Goal: Task Accomplishment & Management: Complete application form

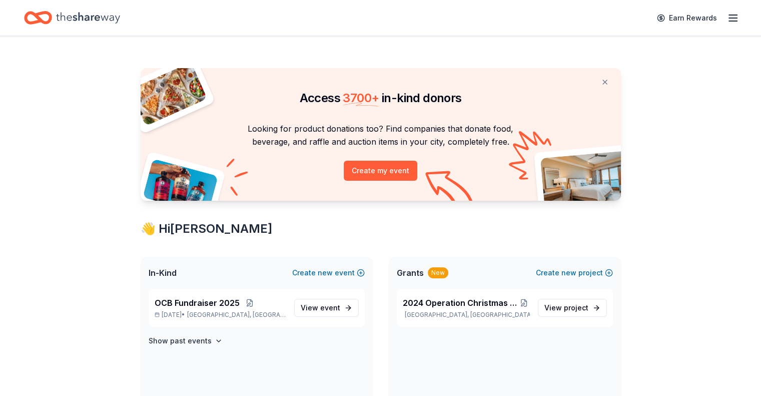
click at [712, 24] on div "Earn Rewards" at bounding box center [695, 18] width 88 height 24
click at [727, 17] on icon "button" at bounding box center [733, 18] width 12 height 12
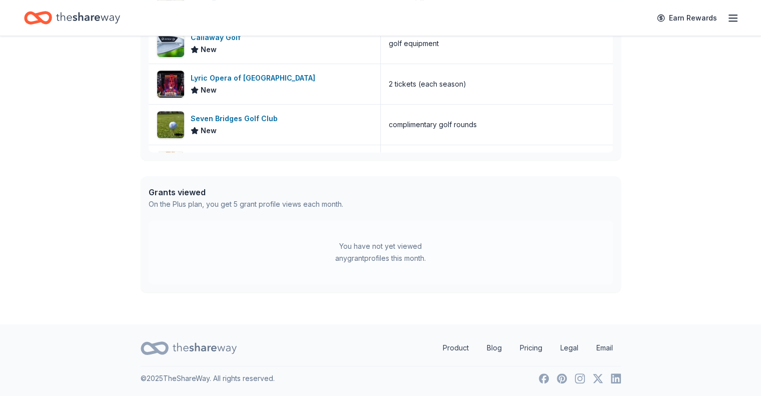
scroll to position [166, 0]
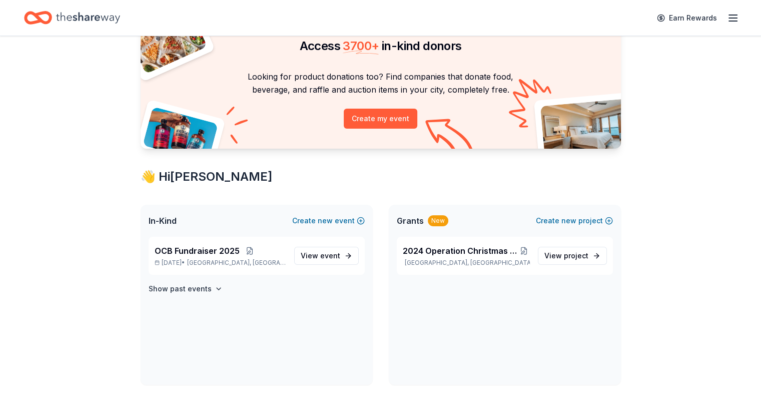
scroll to position [0, 0]
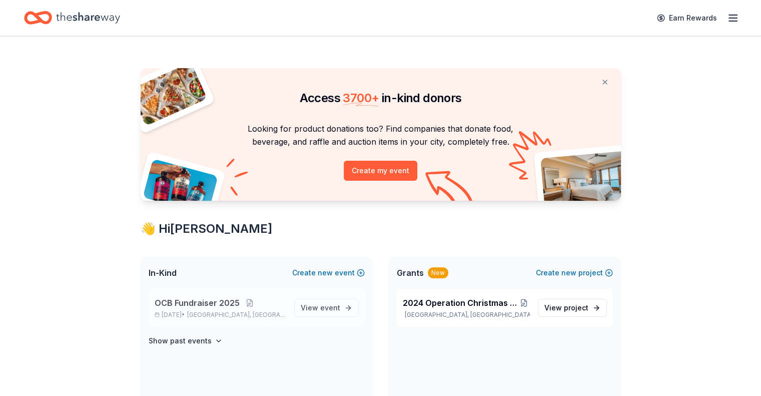
click at [214, 303] on span "OCB Fundraiser 2025" at bounding box center [197, 303] width 85 height 12
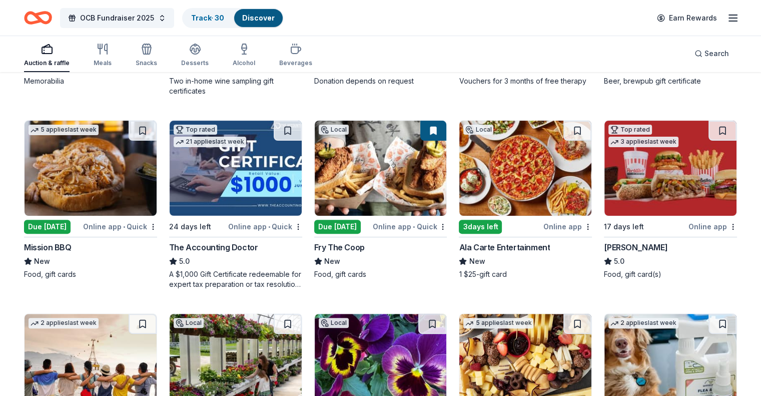
scroll to position [300, 0]
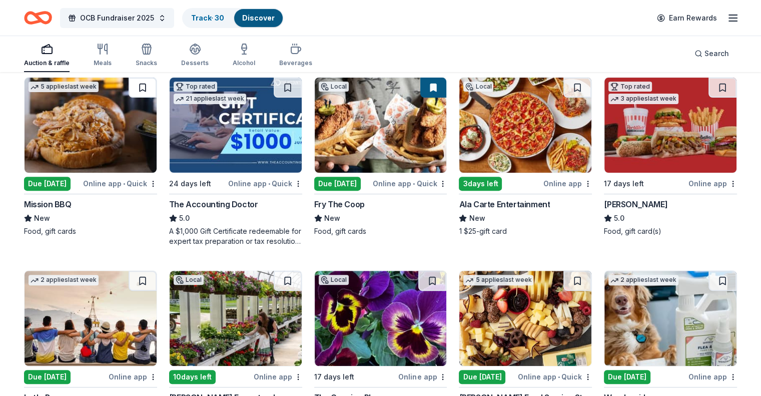
click at [146, 91] on button at bounding box center [143, 88] width 28 height 20
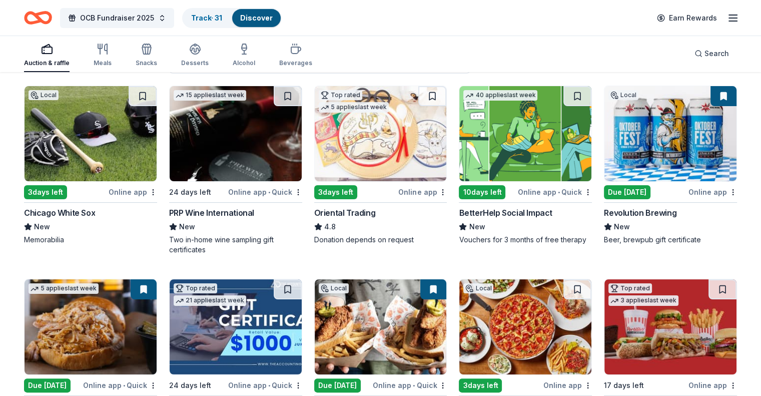
scroll to position [50, 0]
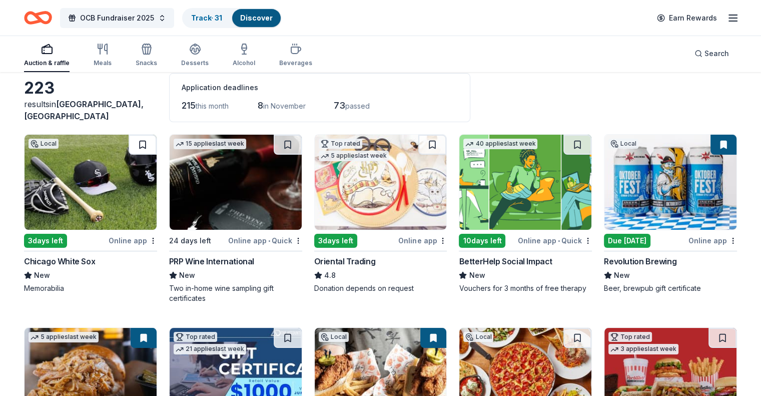
click at [150, 143] on button at bounding box center [143, 145] width 28 height 20
click at [434, 144] on button at bounding box center [432, 145] width 28 height 20
click at [430, 146] on button at bounding box center [433, 145] width 26 height 20
click at [219, 22] on div "Track · 33" at bounding box center [207, 18] width 49 height 18
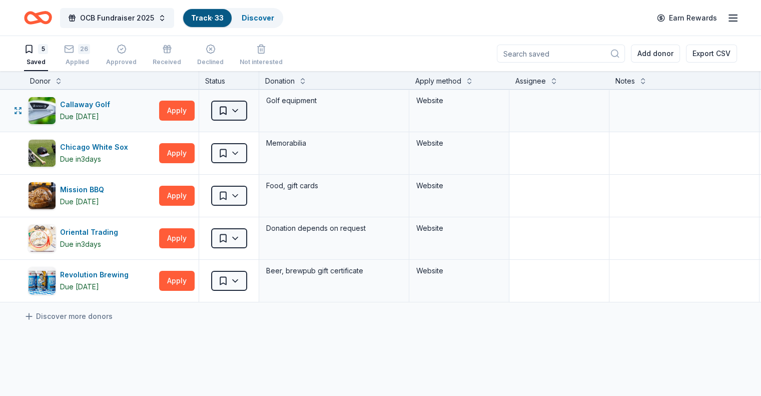
click at [252, 114] on html "OCB Fundraiser 2025 Track · 33 Discover Earn Rewards 5 Saved 26 Applied Approve…" at bounding box center [380, 198] width 761 height 396
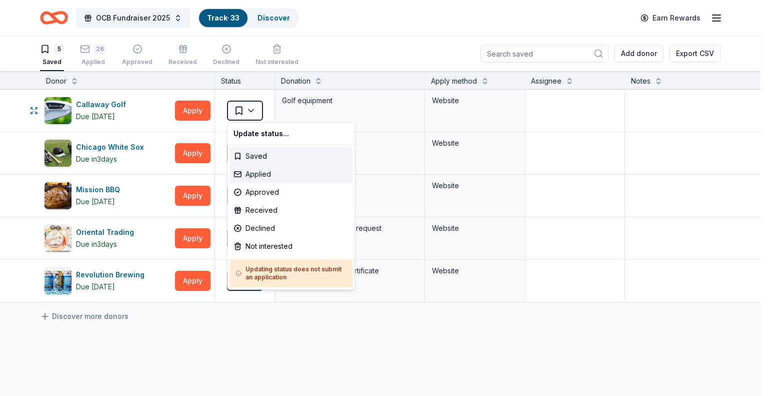
click at [256, 172] on div "Applied" at bounding box center [291, 174] width 123 height 18
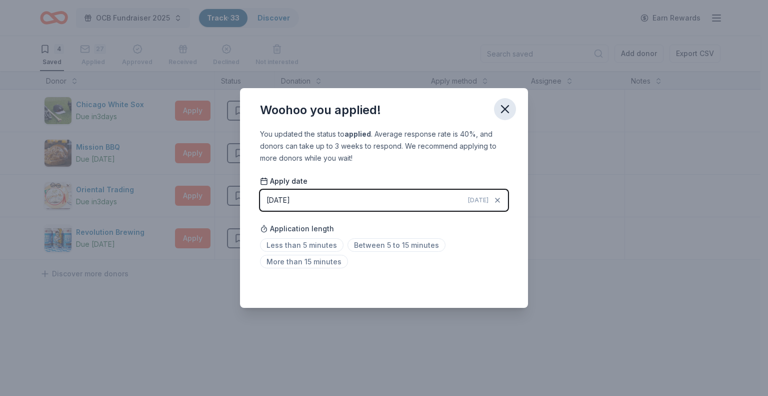
click at [507, 105] on icon "button" at bounding box center [505, 109] width 14 height 14
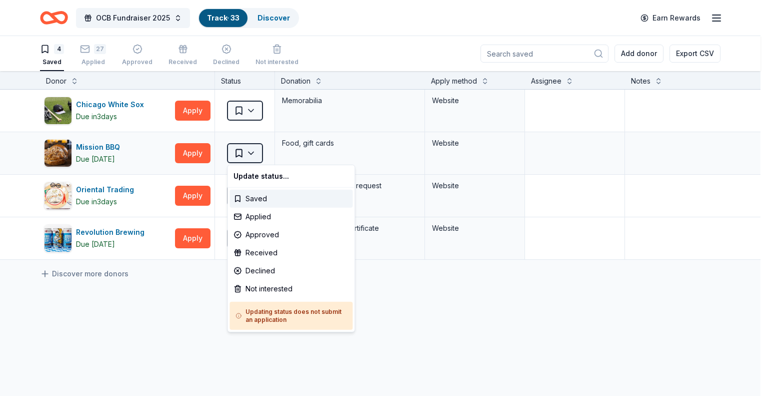
click at [251, 153] on html "OCB Fundraiser 2025 Track · 33 Discover Earn Rewards 4 Saved 27 Applied Approve…" at bounding box center [384, 198] width 768 height 396
click at [264, 216] on div "Applied" at bounding box center [291, 217] width 123 height 18
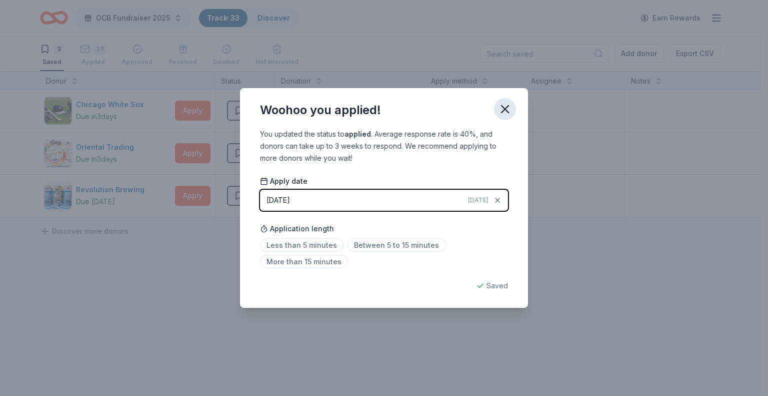
click at [508, 106] on icon "button" at bounding box center [505, 109] width 7 height 7
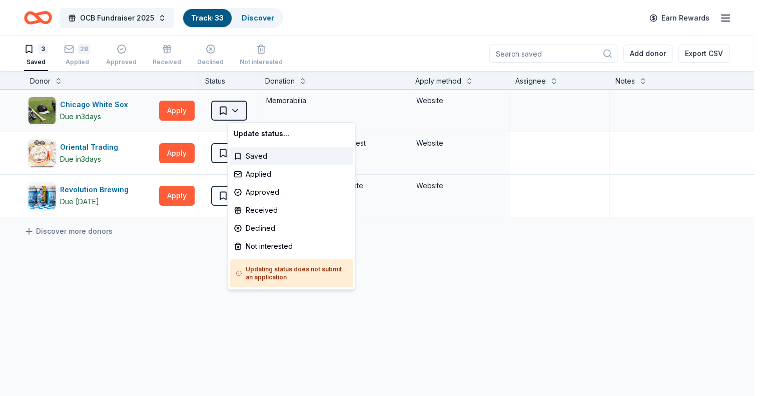
click at [250, 113] on html "OCB Fundraiser 2025 Track · 33 Discover Earn Rewards 3 Saved 28 Applied Approve…" at bounding box center [380, 198] width 761 height 396
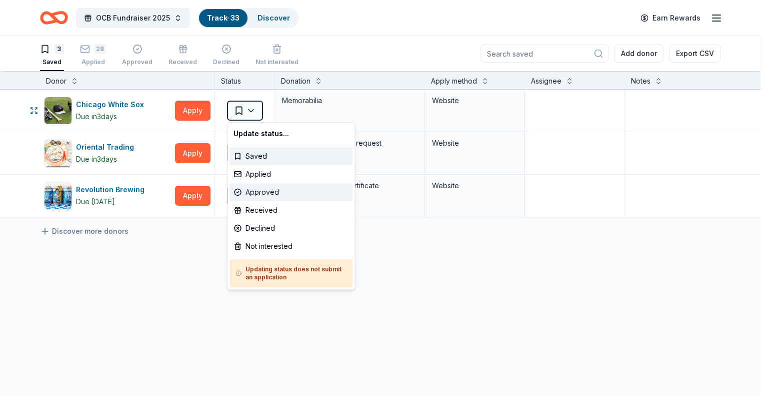
click at [264, 191] on div "Approved" at bounding box center [291, 192] width 123 height 18
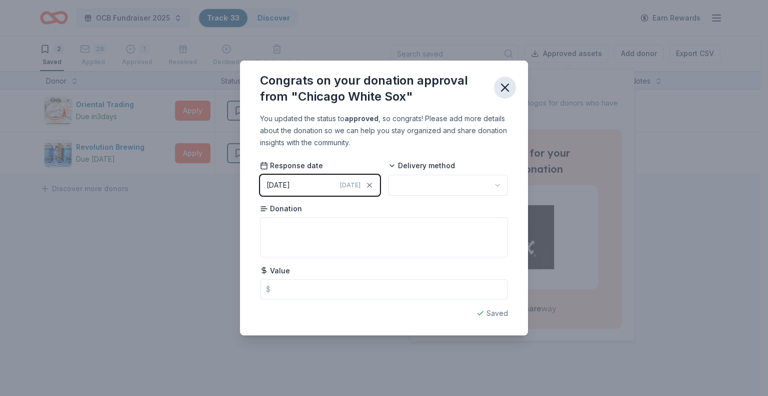
click at [498, 84] on icon "button" at bounding box center [505, 88] width 14 height 14
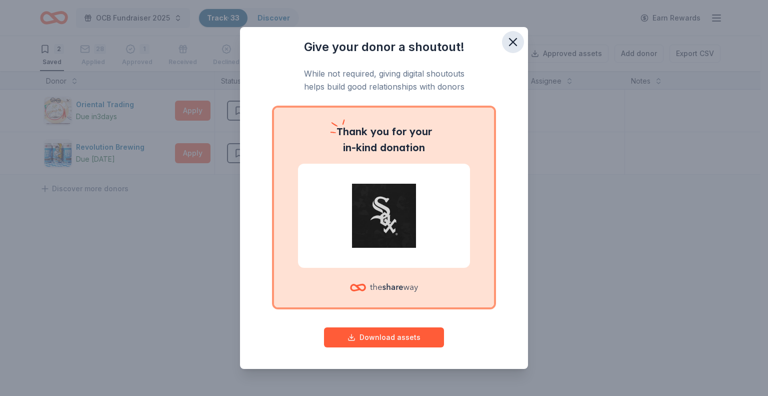
click at [510, 44] on icon "button" at bounding box center [513, 42] width 7 height 7
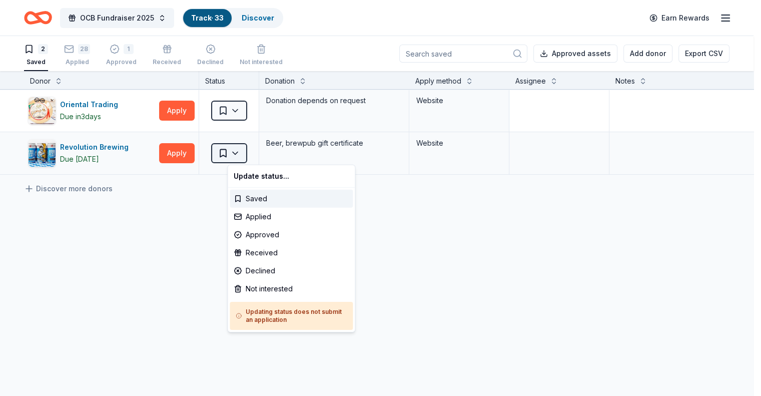
click at [251, 155] on html "OCB Fundraiser 2025 Track · 33 Discover Earn Rewards 2 Saved 28 Applied 1 Appro…" at bounding box center [380, 198] width 761 height 396
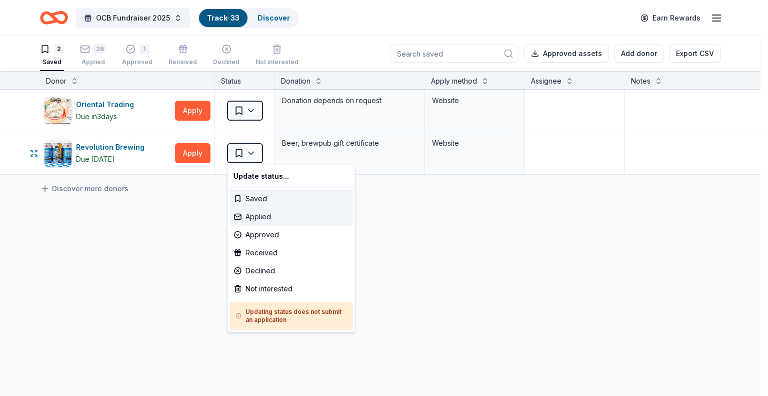
click at [257, 220] on div "Applied" at bounding box center [291, 217] width 123 height 18
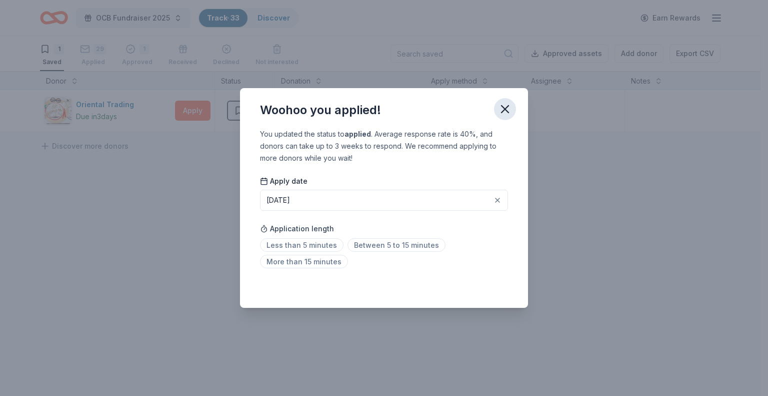
click at [501, 111] on icon "button" at bounding box center [505, 109] width 14 height 14
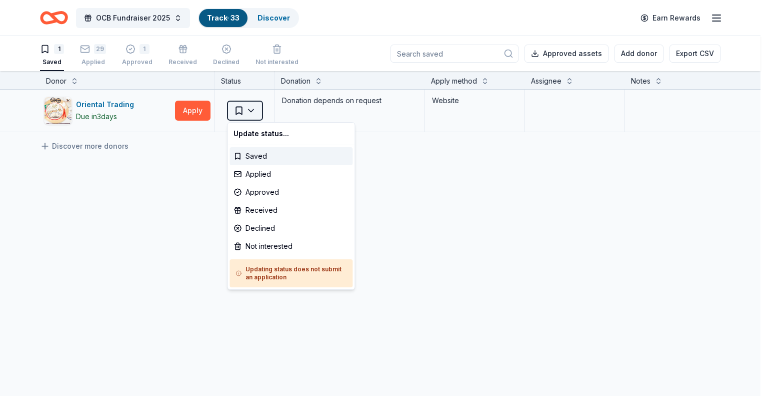
click at [246, 111] on html "OCB Fundraiser 2025 Track · 33 Discover Earn Rewards 1 Saved 29 Applied 1 Appro…" at bounding box center [384, 198] width 768 height 396
click at [254, 173] on div "Applied" at bounding box center [291, 174] width 123 height 18
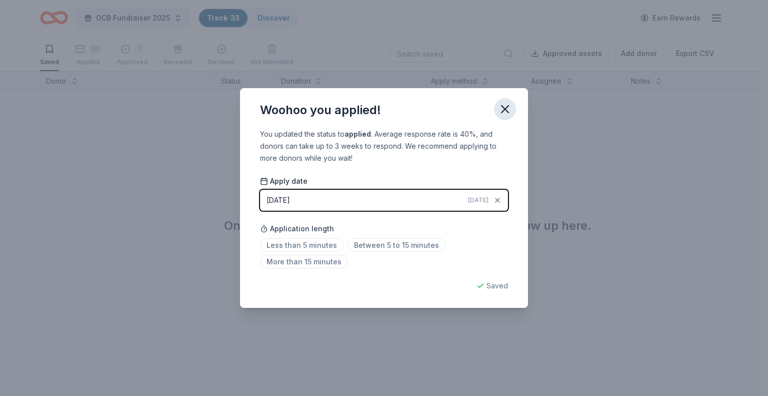
click at [504, 109] on icon "button" at bounding box center [505, 109] width 14 height 14
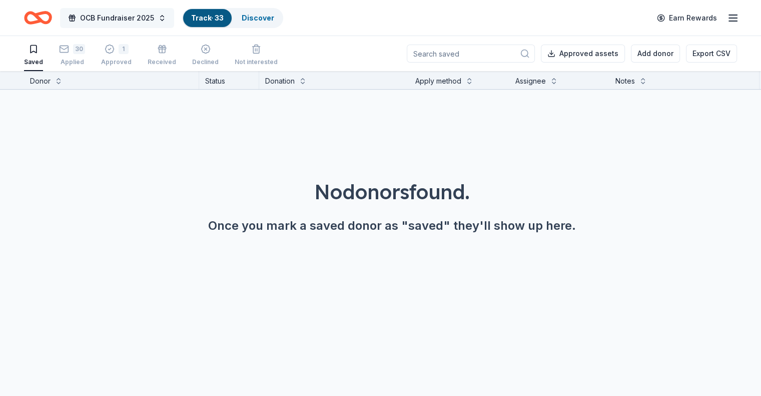
click at [174, 17] on button "OCB Fundraiser 2025" at bounding box center [117, 18] width 114 height 20
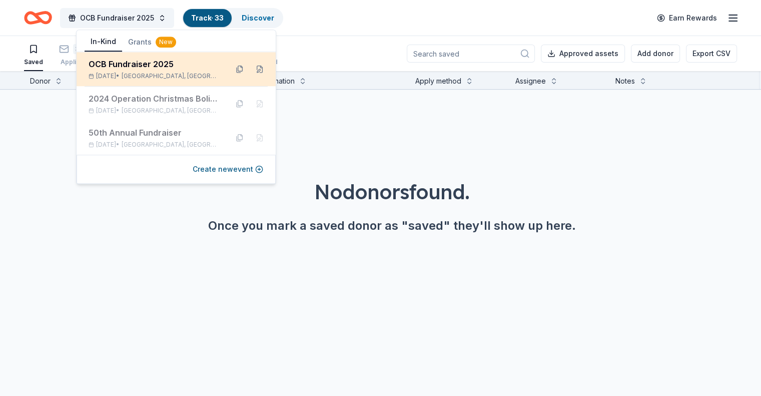
click at [175, 70] on div "OCB Fundraiser 2025" at bounding box center [154, 64] width 131 height 12
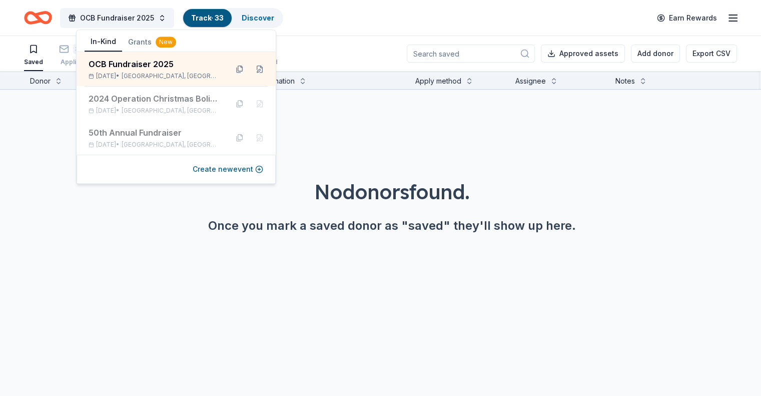
click at [109, 215] on div "No donors found. Once you mark a saved donor as "saved" they'll show up here." at bounding box center [392, 206] width 713 height 56
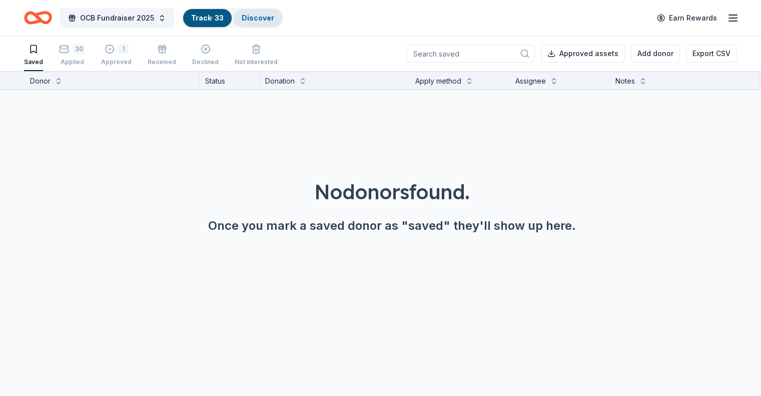
click at [274, 19] on link "Discover" at bounding box center [258, 18] width 33 height 9
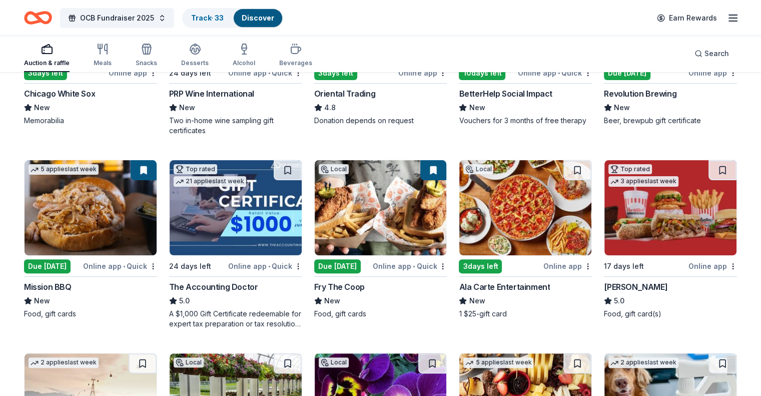
scroll to position [300, 0]
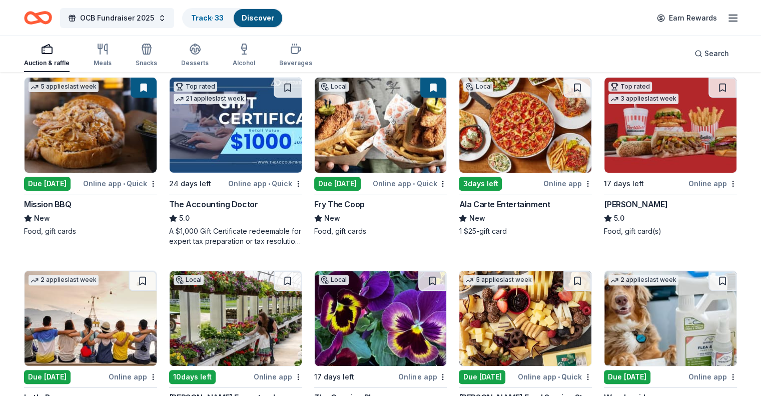
click at [661, 122] on img at bounding box center [670, 125] width 132 height 95
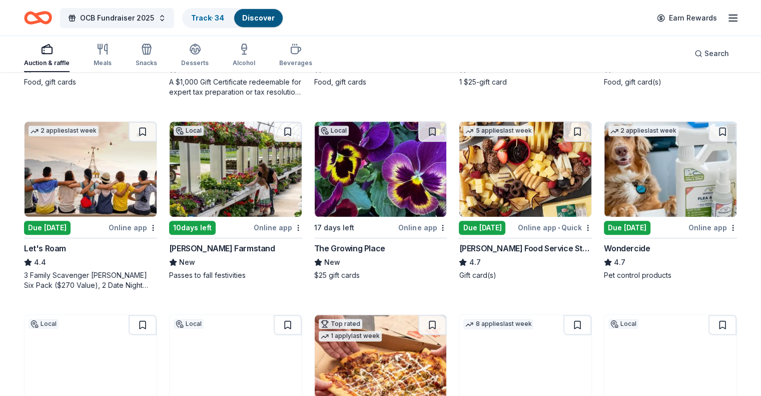
scroll to position [450, 0]
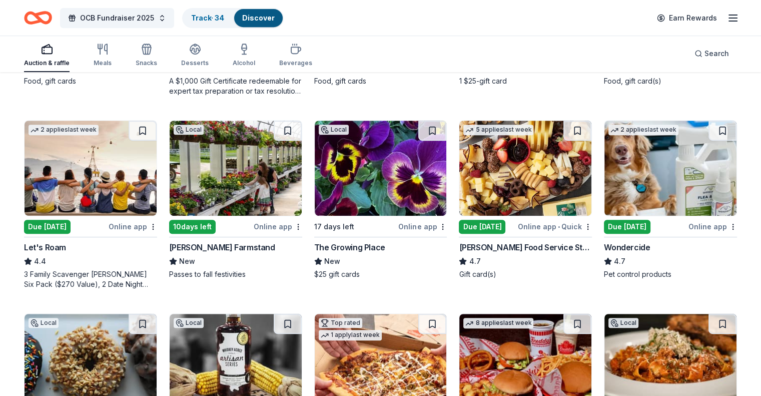
click at [112, 167] on img at bounding box center [91, 168] width 132 height 95
click at [563, 128] on button at bounding box center [577, 131] width 28 height 20
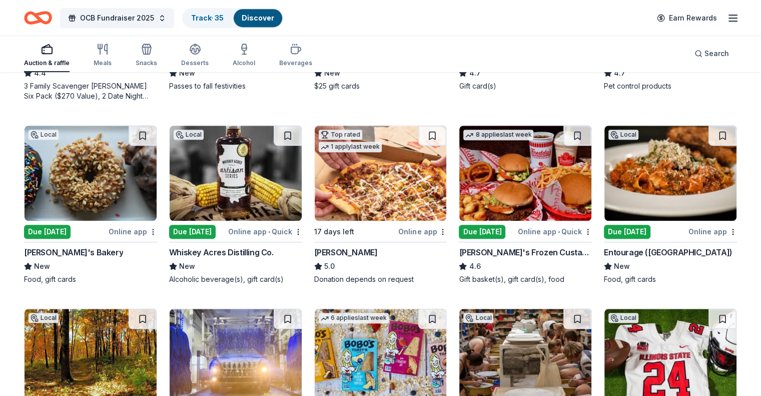
scroll to position [656, 0]
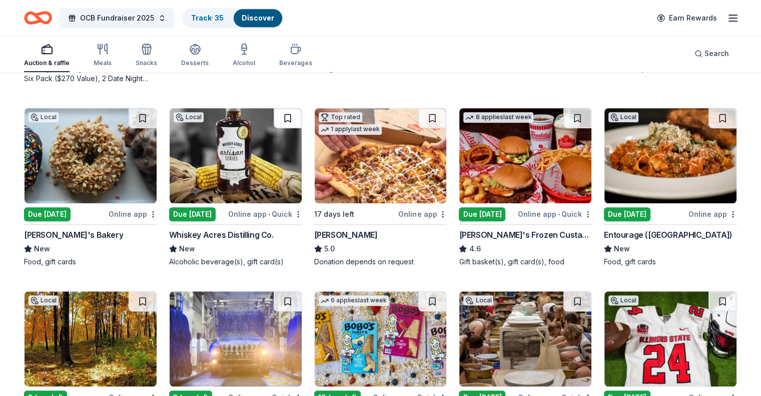
click at [289, 119] on button at bounding box center [288, 118] width 28 height 20
click at [229, 156] on img at bounding box center [236, 155] width 132 height 95
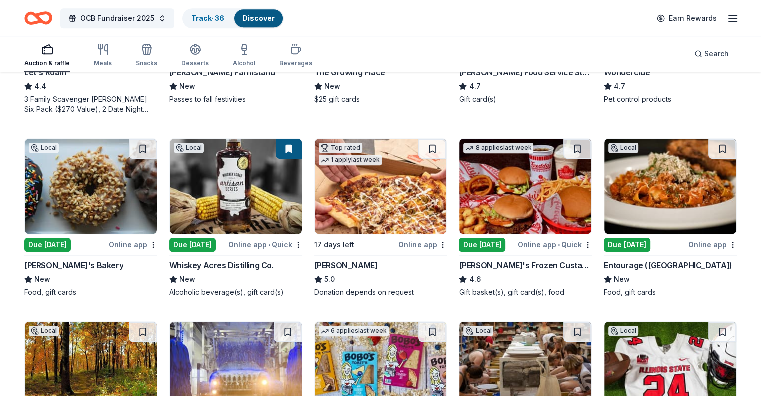
scroll to position [606, 0]
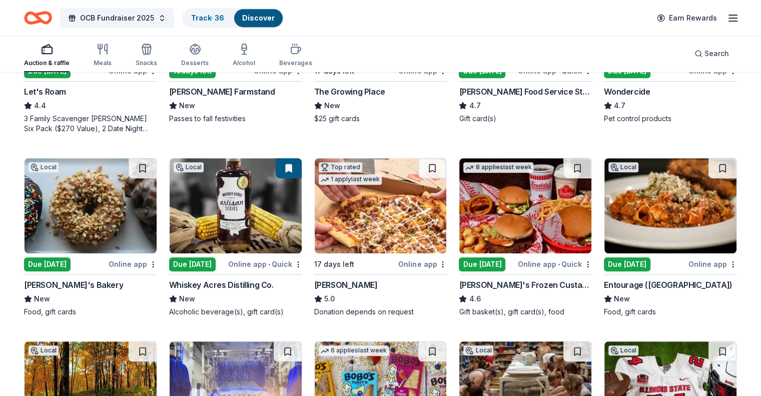
click at [381, 222] on img at bounding box center [381, 205] width 132 height 95
click at [667, 196] on img at bounding box center [670, 205] width 132 height 95
click at [710, 168] on button at bounding box center [722, 168] width 28 height 20
click at [647, 194] on img at bounding box center [670, 205] width 132 height 95
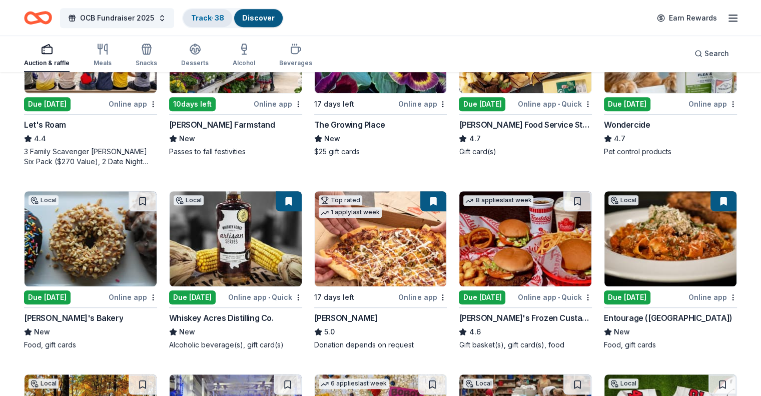
scroll to position [556, 0]
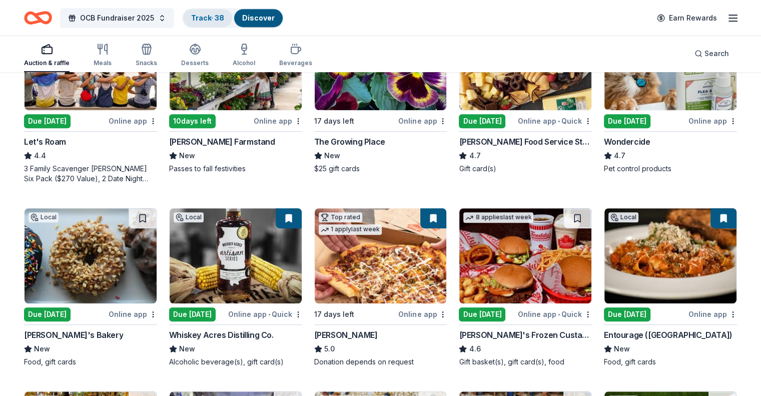
click at [216, 14] on link "Track · 38" at bounding box center [207, 18] width 33 height 9
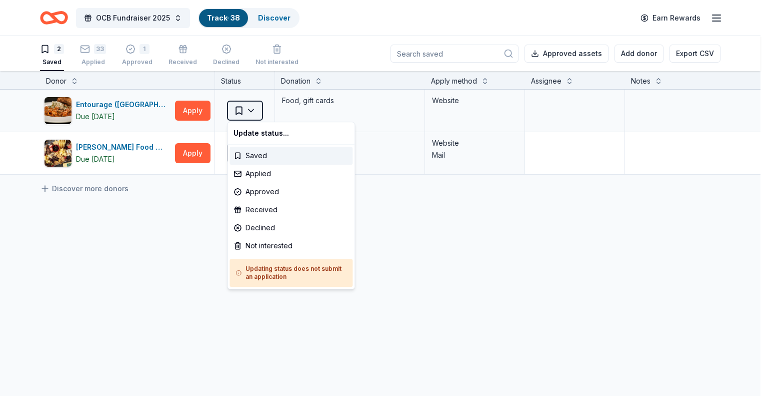
click at [254, 110] on html "OCB Fundraiser 2025 Track · 38 Discover Earn Rewards 2 Saved 33 Applied 1 Appro…" at bounding box center [384, 198] width 768 height 396
click at [260, 174] on div "Applied" at bounding box center [291, 174] width 123 height 18
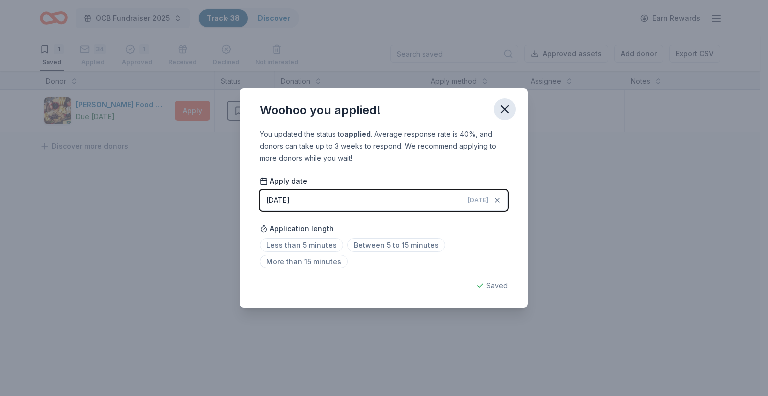
drag, startPoint x: 505, startPoint y: 108, endPoint x: 500, endPoint y: 106, distance: 5.9
click at [505, 108] on icon "button" at bounding box center [505, 109] width 14 height 14
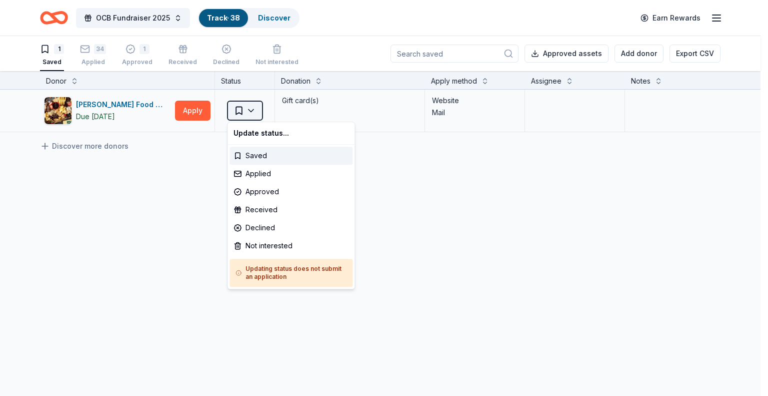
click at [252, 113] on html "OCB Fundraiser 2025 Track · 38 Discover Earn Rewards 1 Saved 34 Applied 1 Appro…" at bounding box center [384, 198] width 768 height 396
click at [253, 173] on div "Applied" at bounding box center [291, 174] width 123 height 18
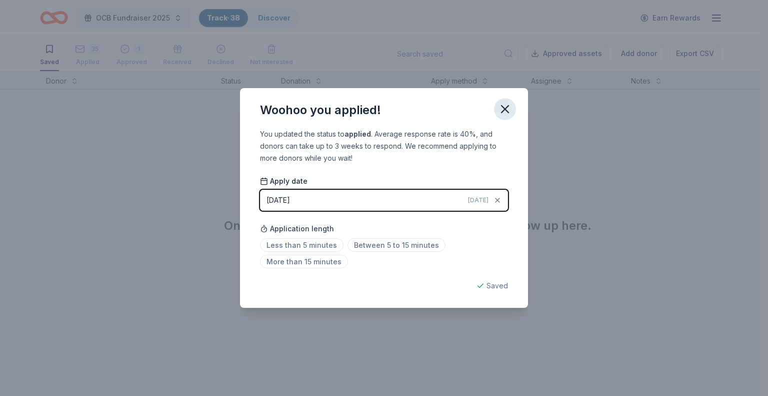
click at [505, 108] on icon "button" at bounding box center [505, 109] width 14 height 14
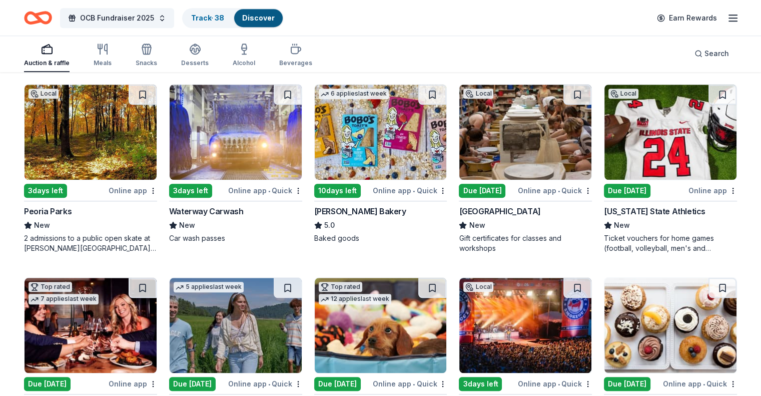
scroll to position [991, 0]
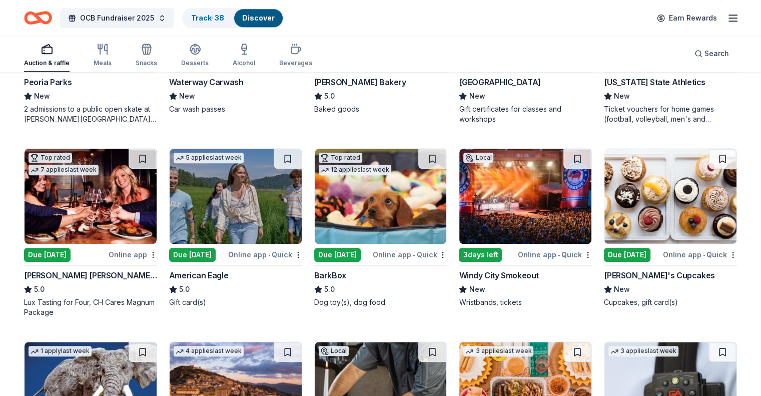
click at [121, 204] on img at bounding box center [91, 196] width 132 height 95
click at [418, 199] on img at bounding box center [381, 196] width 132 height 95
click at [427, 158] on button at bounding box center [432, 159] width 28 height 20
click at [496, 201] on img at bounding box center [525, 196] width 132 height 95
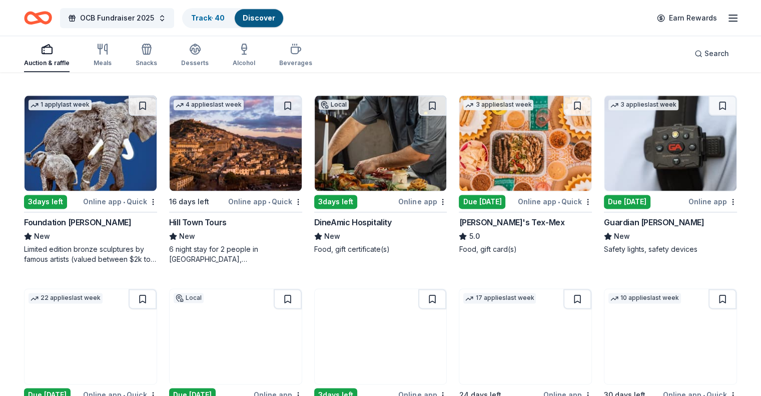
scroll to position [1242, 0]
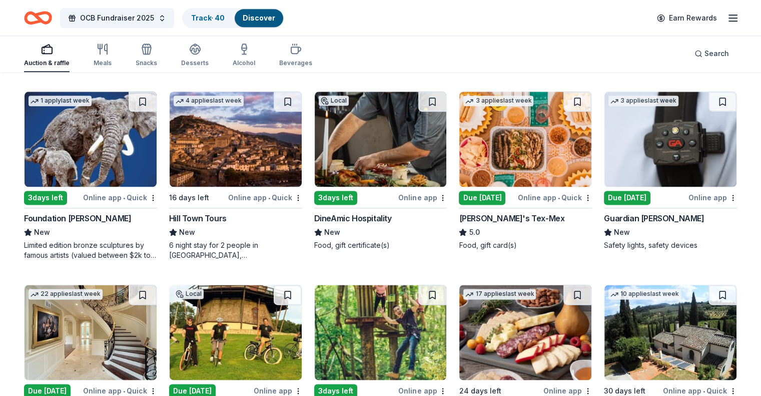
click at [381, 148] on img at bounding box center [381, 139] width 132 height 95
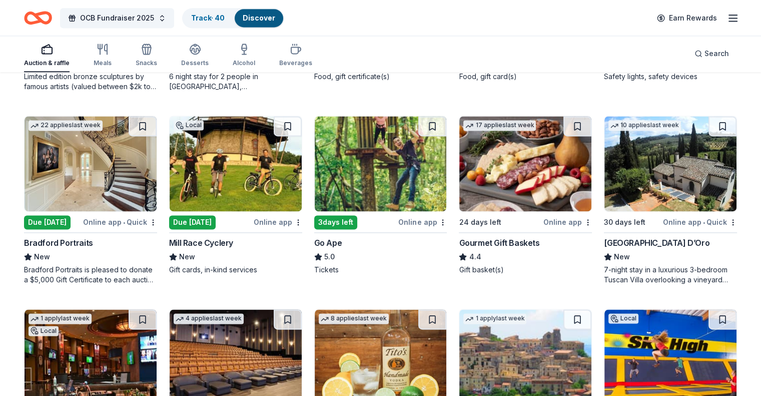
scroll to position [1428, 0]
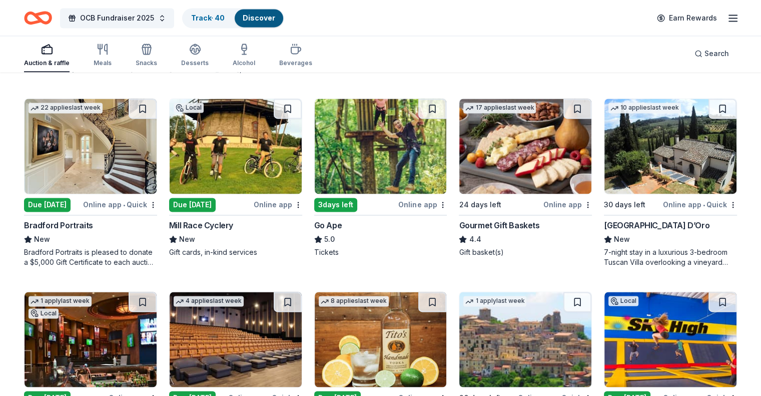
click at [383, 156] on img at bounding box center [381, 146] width 132 height 95
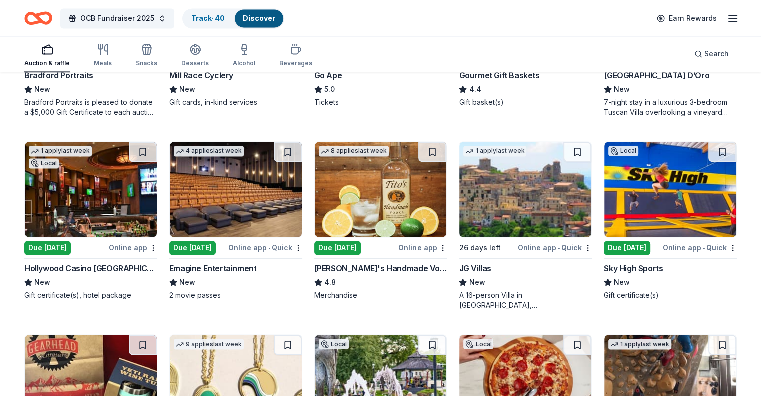
click at [112, 186] on img at bounding box center [91, 189] width 132 height 95
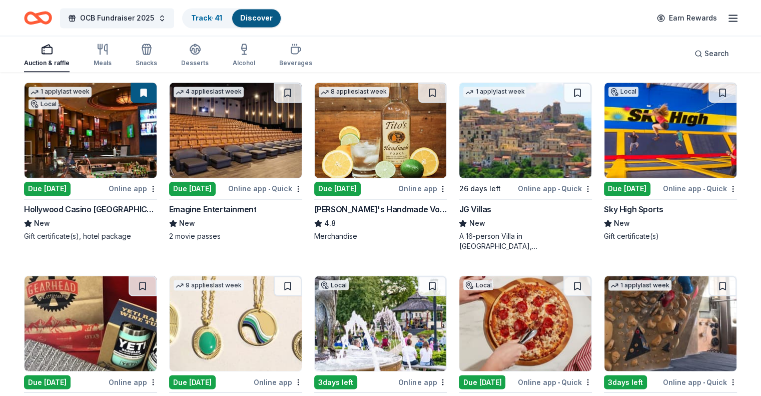
scroll to position [1613, 0]
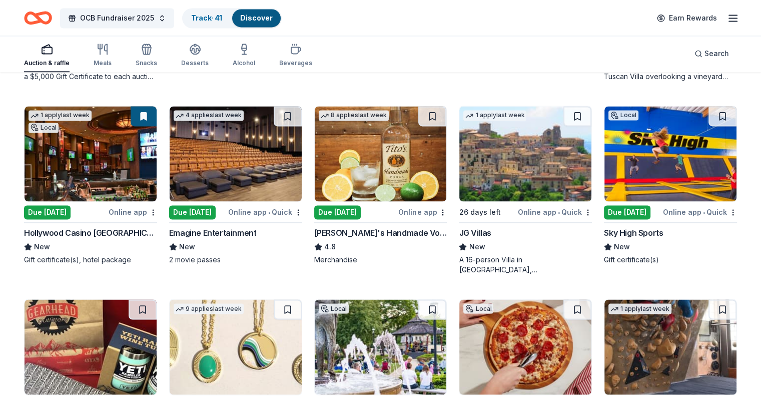
click at [656, 147] on img at bounding box center [670, 153] width 132 height 95
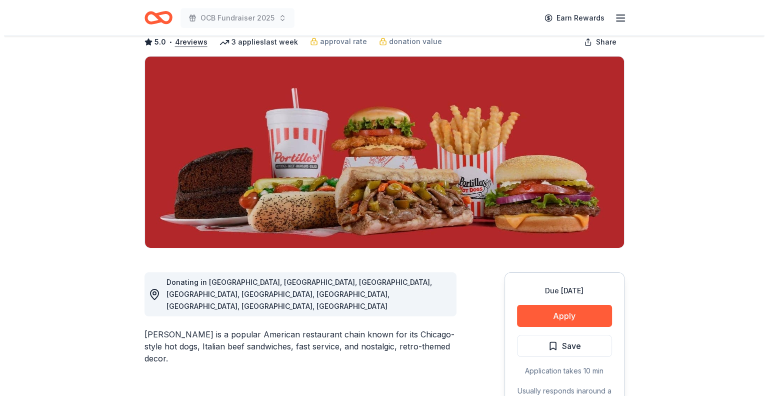
scroll to position [200, 0]
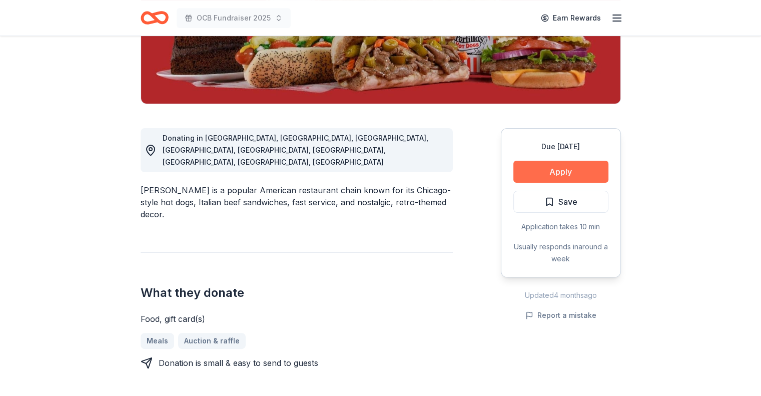
click at [572, 167] on button "Apply" at bounding box center [560, 172] width 95 height 22
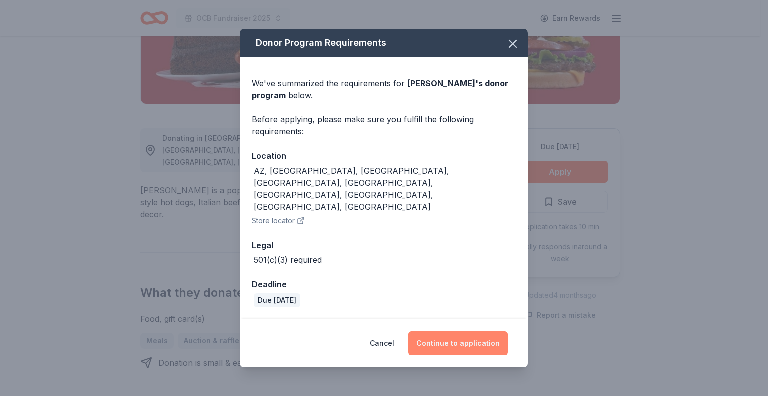
click at [450, 331] on button "Continue to application" at bounding box center [459, 343] width 100 height 24
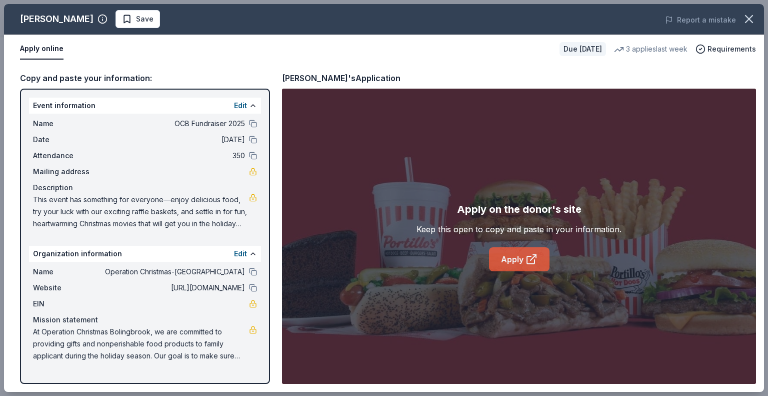
click at [519, 263] on link "Apply" at bounding box center [519, 259] width 61 height 24
click at [122, 24] on span "Save" at bounding box center [138, 19] width 32 height 12
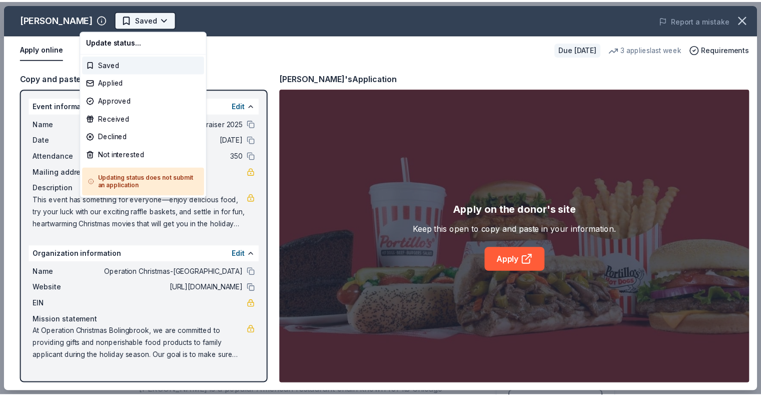
scroll to position [0, 0]
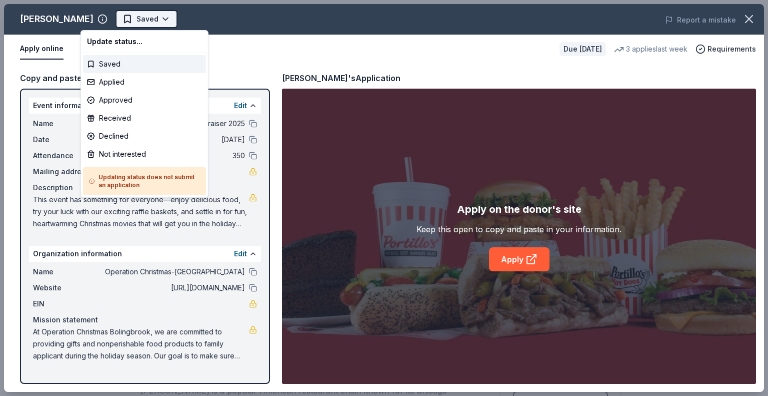
click at [133, 15] on html "OCB Fundraiser 2025 Earn Rewards Due in 17 days Share Portillo's 5.0 • 4 review…" at bounding box center [384, 198] width 768 height 396
click at [124, 80] on div "Applied" at bounding box center [144, 82] width 123 height 18
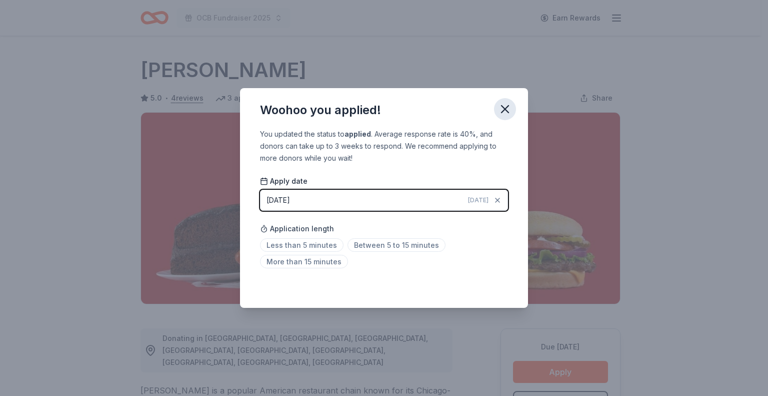
click at [508, 108] on icon "button" at bounding box center [505, 109] width 14 height 14
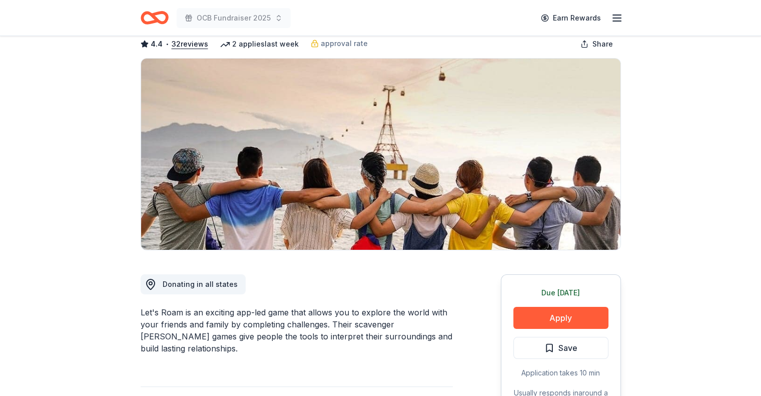
scroll to position [150, 0]
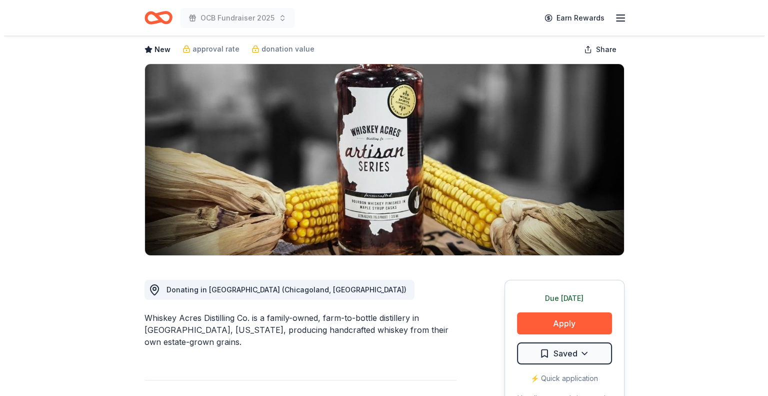
scroll to position [150, 0]
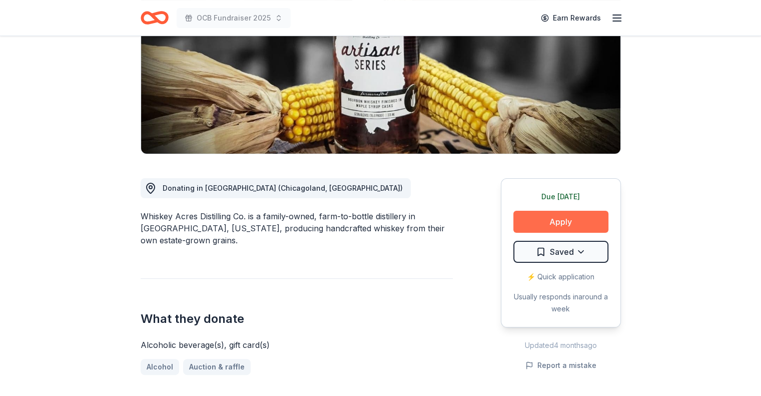
click at [544, 219] on button "Apply" at bounding box center [560, 222] width 95 height 22
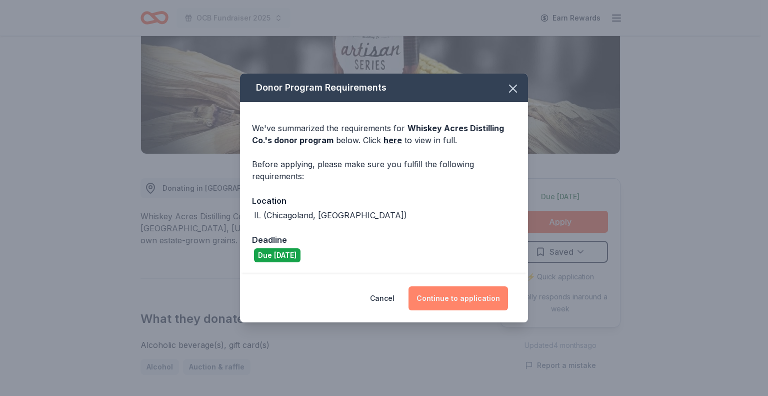
click at [455, 304] on button "Continue to application" at bounding box center [459, 298] width 100 height 24
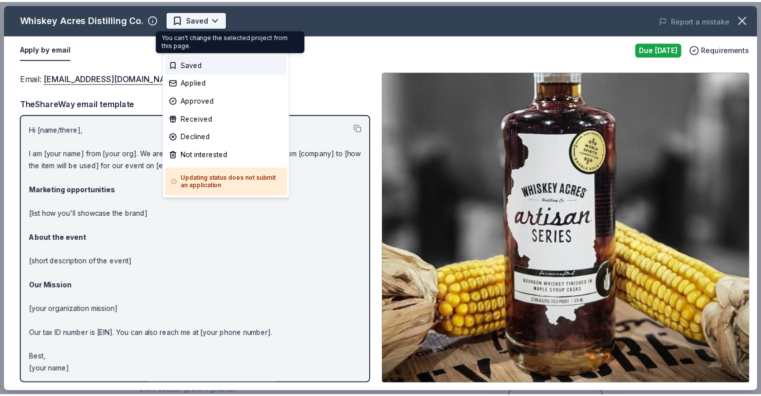
scroll to position [0, 0]
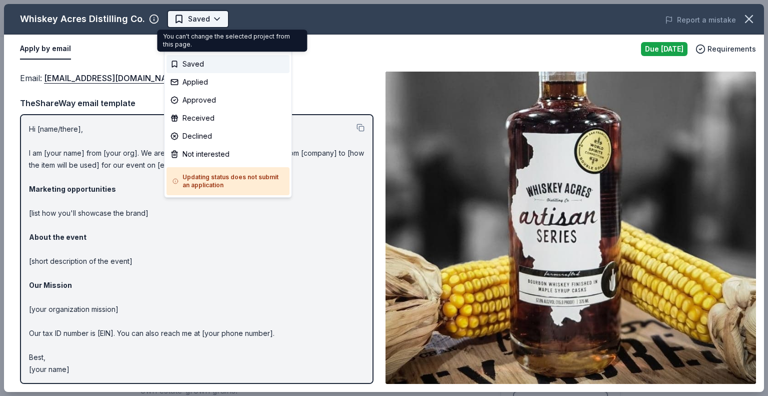
click at [215, 19] on body "OCB Fundraiser 2025 Earn Rewards Due tomorrow Share Whiskey Acres Distilling Co…" at bounding box center [380, 198] width 761 height 396
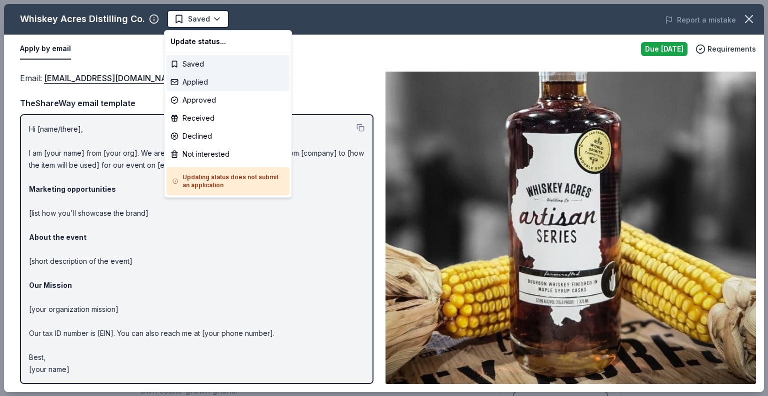
click at [209, 85] on div "Applied" at bounding box center [228, 82] width 123 height 18
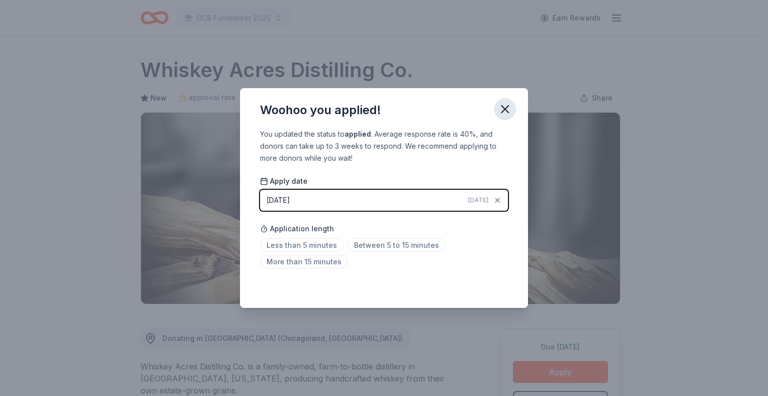
click at [502, 109] on icon "button" at bounding box center [505, 109] width 14 height 14
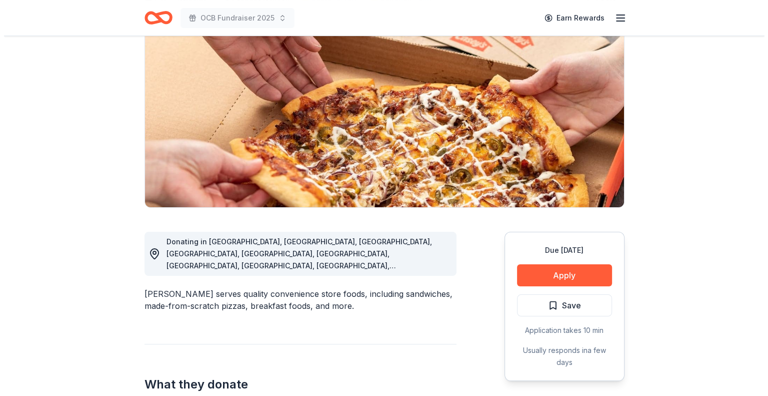
scroll to position [100, 0]
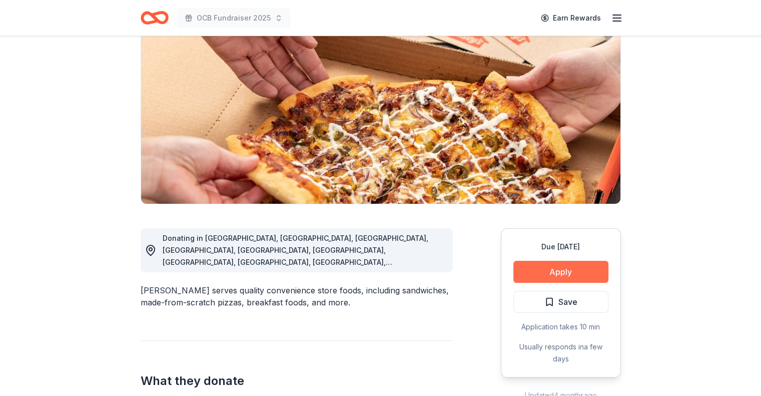
click at [562, 270] on button "Apply" at bounding box center [560, 272] width 95 height 22
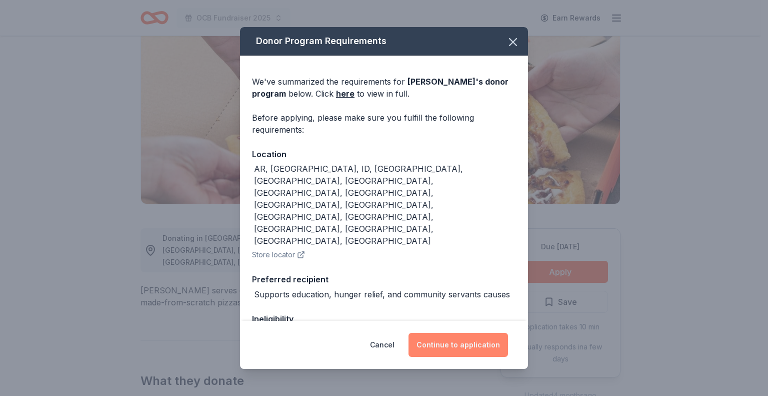
click at [440, 344] on button "Continue to application" at bounding box center [459, 345] width 100 height 24
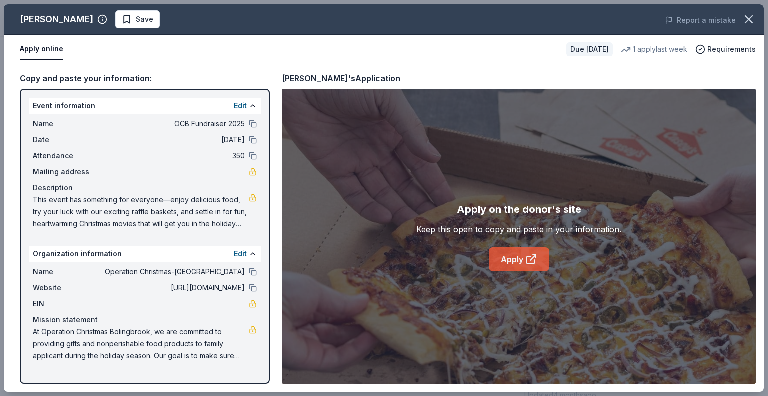
click at [520, 257] on link "Apply" at bounding box center [519, 259] width 61 height 24
click at [122, 20] on span "Save" at bounding box center [138, 19] width 32 height 12
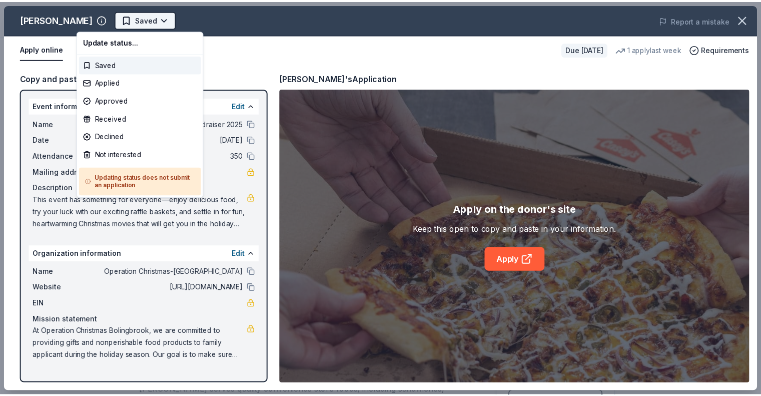
scroll to position [0, 0]
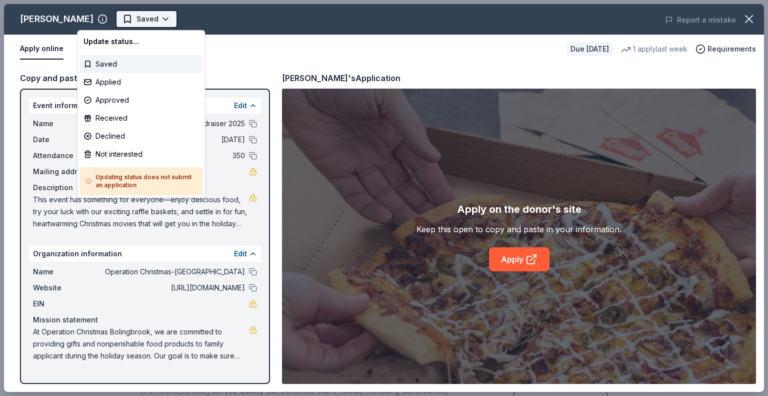
click at [134, 14] on html "OCB Fundraiser 2025 Earn Rewards Due [DATE] Share [PERSON_NAME] 5.0 • 3 reviews…" at bounding box center [384, 198] width 768 height 396
click at [118, 86] on div "Applied" at bounding box center [141, 82] width 123 height 18
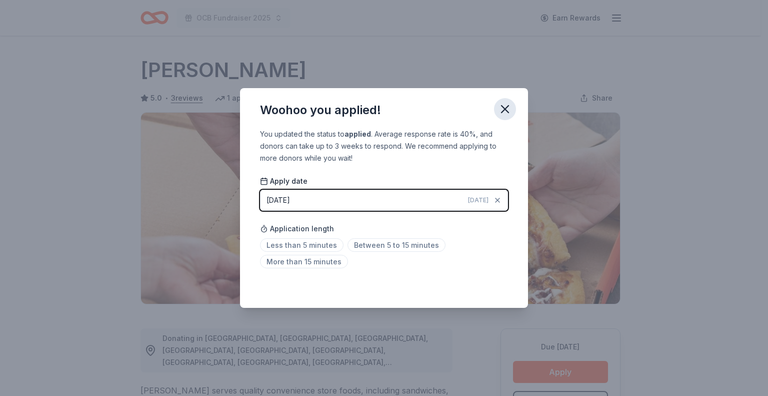
click at [508, 108] on icon "button" at bounding box center [505, 109] width 14 height 14
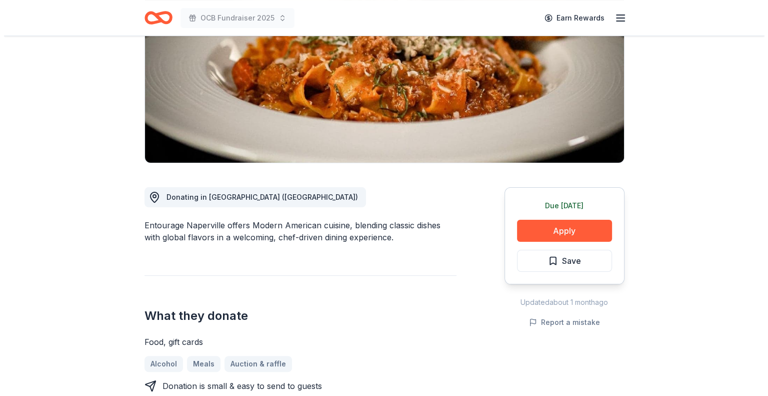
scroll to position [150, 0]
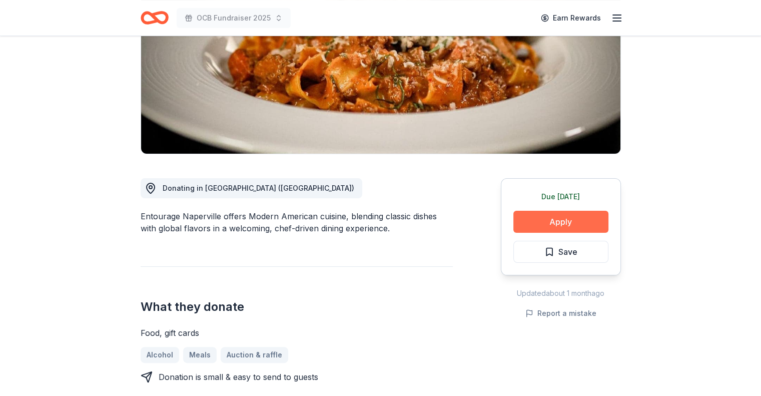
click at [555, 223] on button "Apply" at bounding box center [560, 222] width 95 height 22
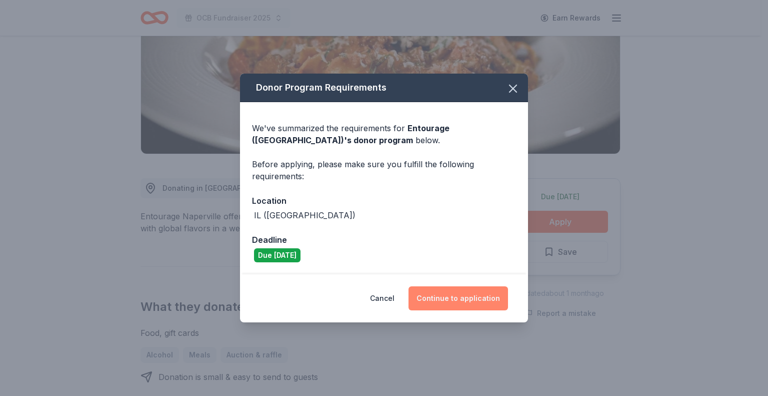
click at [436, 300] on button "Continue to application" at bounding box center [459, 298] width 100 height 24
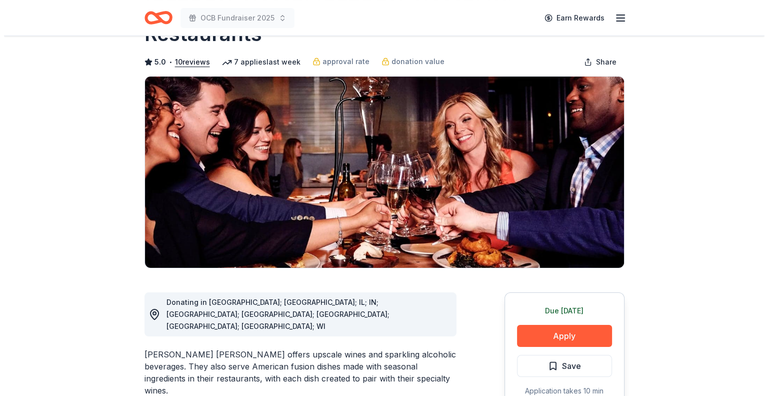
scroll to position [150, 0]
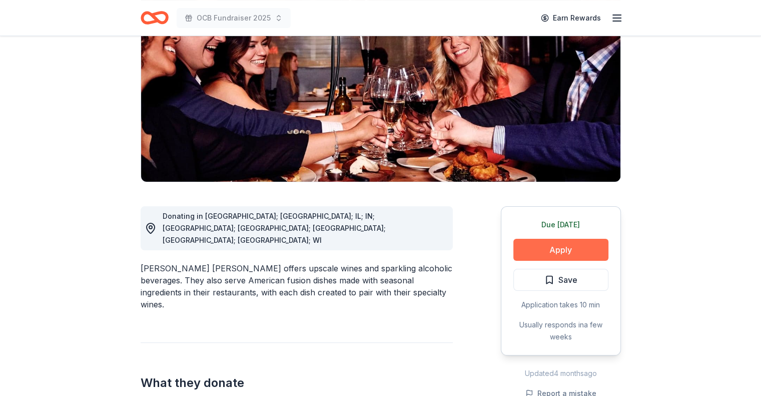
click at [559, 239] on button "Apply" at bounding box center [560, 250] width 95 height 22
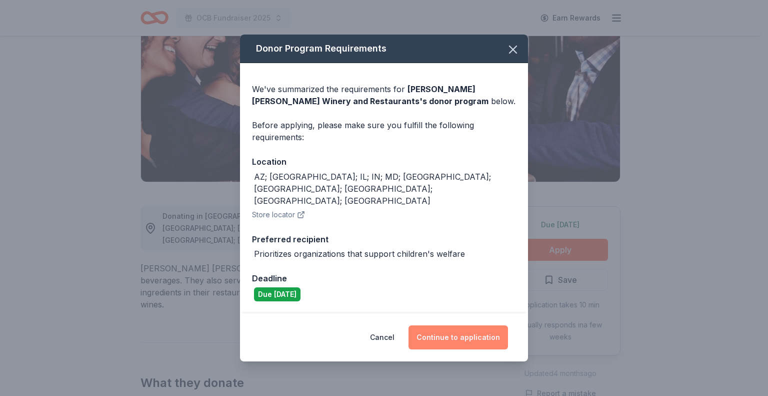
click at [462, 326] on button "Continue to application" at bounding box center [459, 337] width 100 height 24
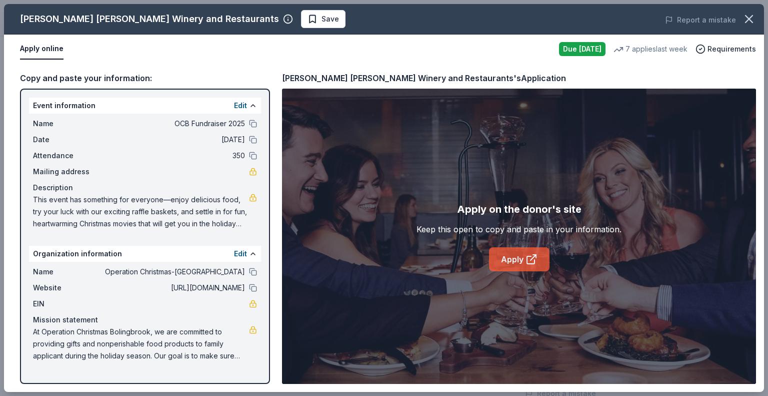
click at [509, 258] on link "Apply" at bounding box center [519, 259] width 61 height 24
click at [308, 18] on span "Save" at bounding box center [324, 19] width 32 height 12
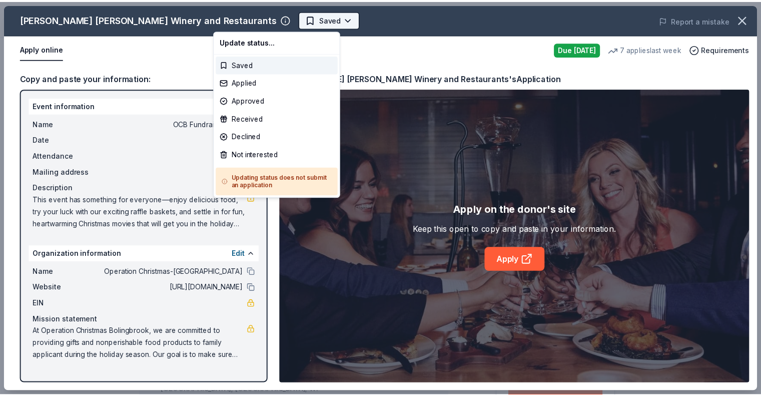
scroll to position [0, 0]
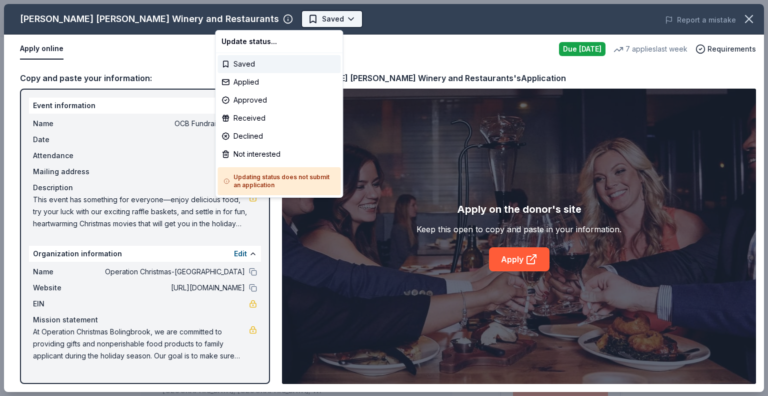
click at [270, 20] on body "OCB Fundraiser 2025 Earn Rewards Due tomorrow Share Cooper's Hawk Winery and Re…" at bounding box center [380, 198] width 761 height 396
click at [251, 86] on div "Applied" at bounding box center [279, 82] width 123 height 18
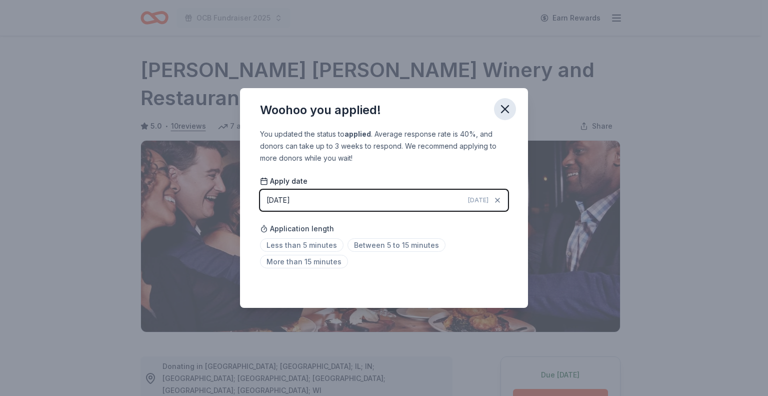
click at [510, 107] on icon "button" at bounding box center [505, 109] width 14 height 14
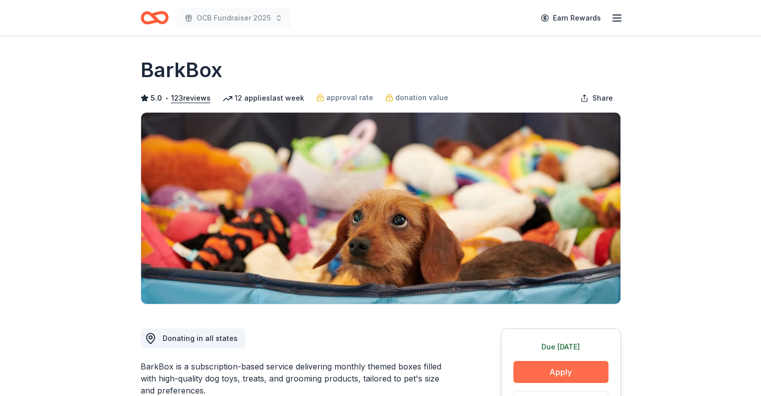
click at [573, 369] on button "Apply" at bounding box center [560, 372] width 95 height 22
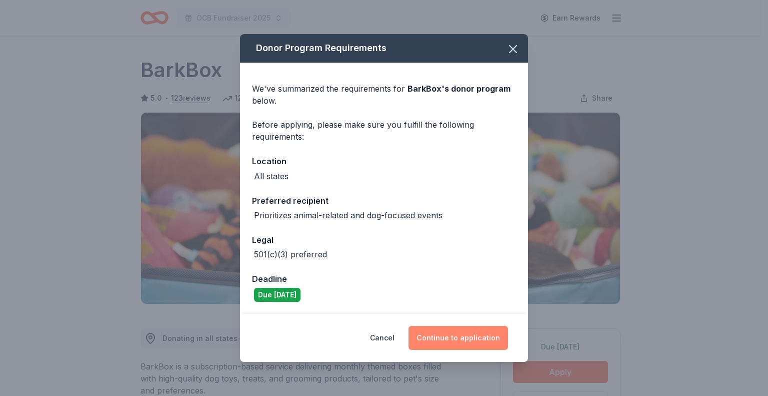
click at [465, 334] on button "Continue to application" at bounding box center [459, 338] width 100 height 24
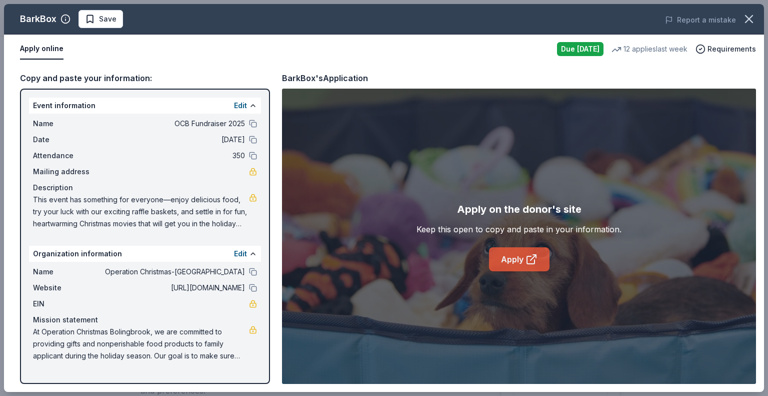
click at [522, 258] on link "Apply" at bounding box center [519, 259] width 61 height 24
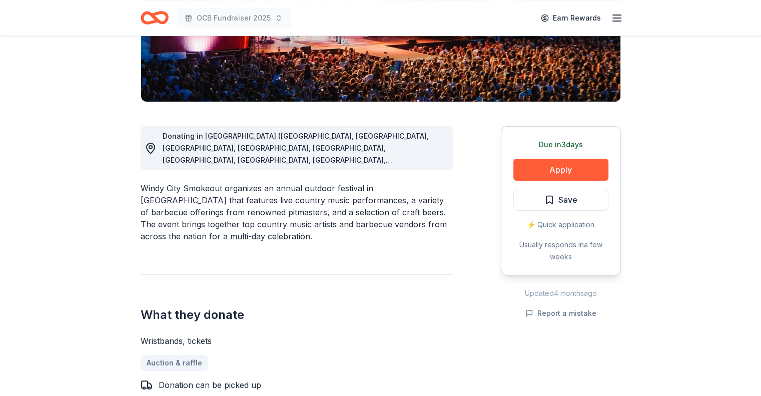
scroll to position [200, 0]
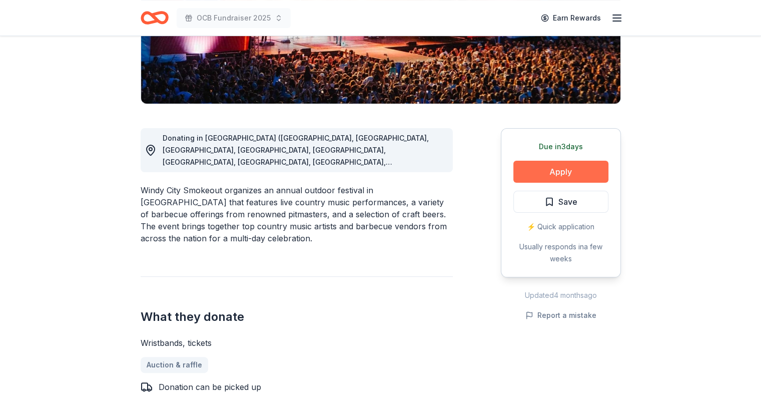
click at [540, 170] on button "Apply" at bounding box center [560, 172] width 95 height 22
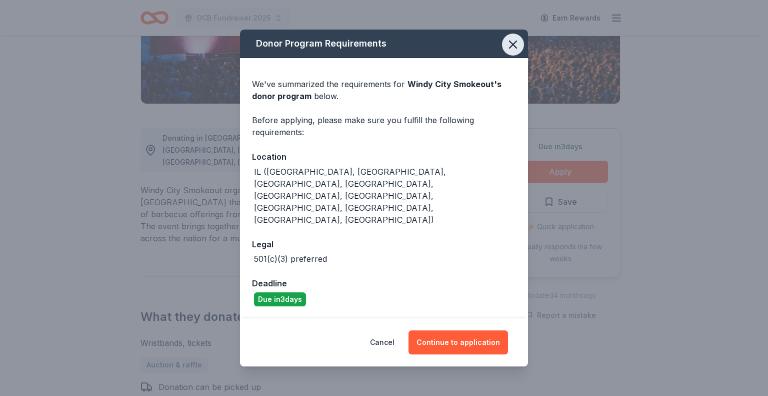
click at [515, 48] on icon "button" at bounding box center [513, 44] width 7 height 7
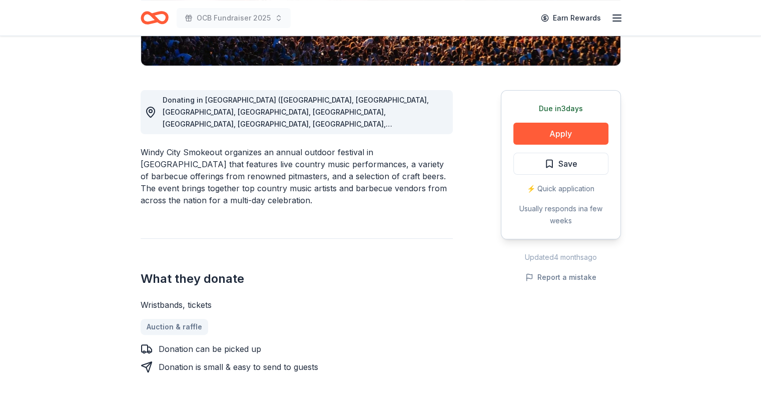
scroll to position [100, 0]
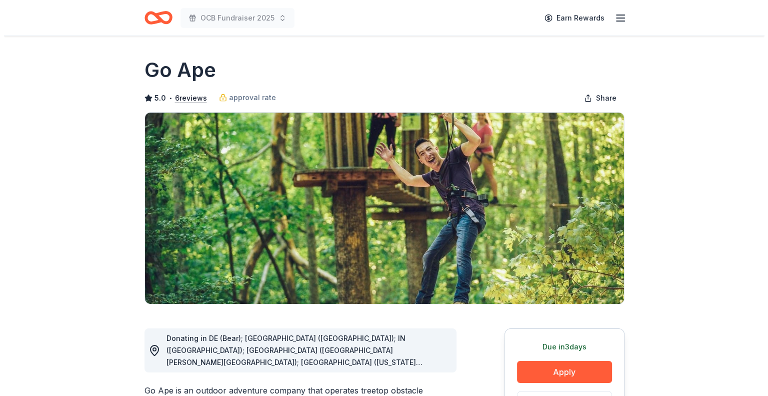
scroll to position [100, 0]
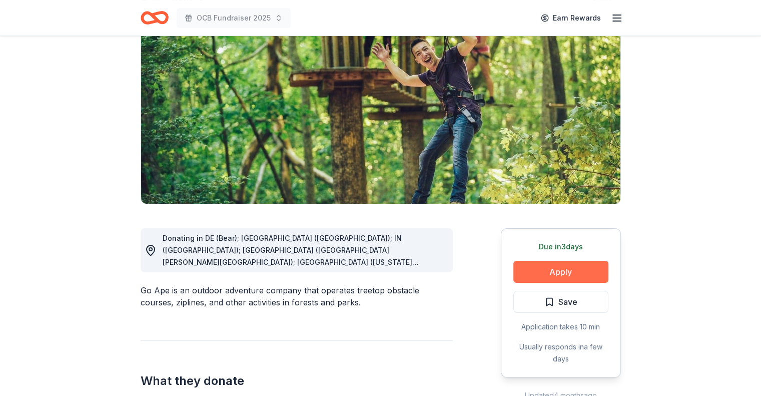
click at [557, 272] on button "Apply" at bounding box center [560, 272] width 95 height 22
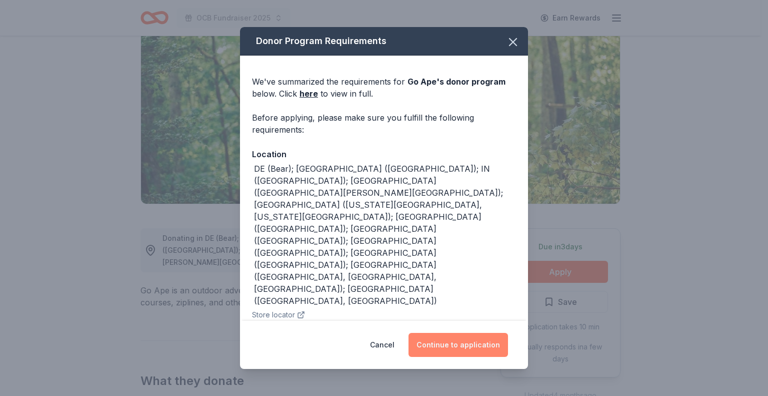
click at [455, 344] on button "Continue to application" at bounding box center [459, 345] width 100 height 24
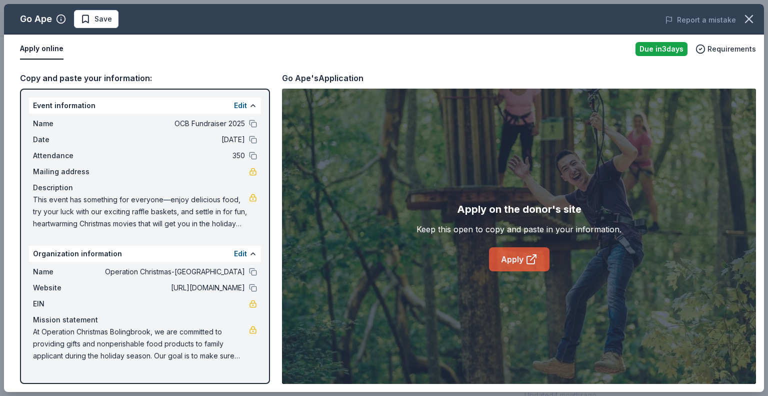
click at [521, 260] on link "Apply" at bounding box center [519, 259] width 61 height 24
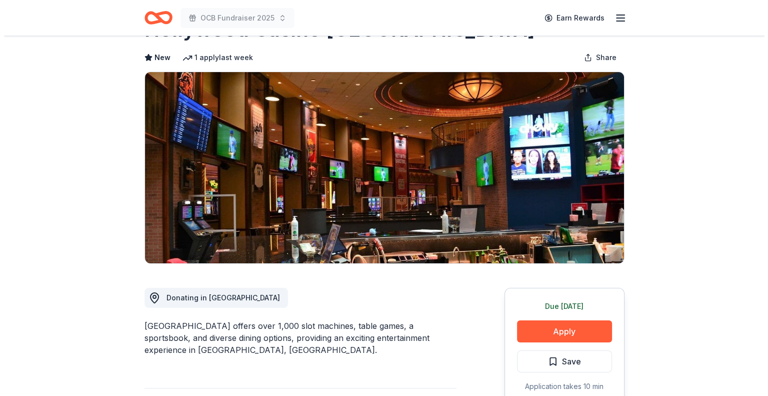
scroll to position [200, 0]
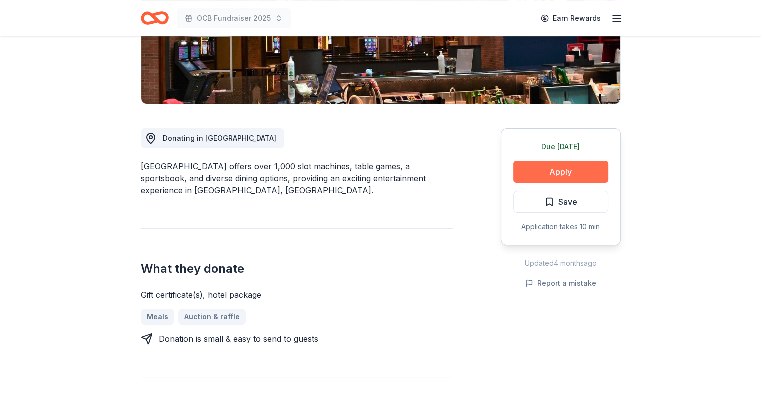
click at [579, 169] on button "Apply" at bounding box center [560, 172] width 95 height 22
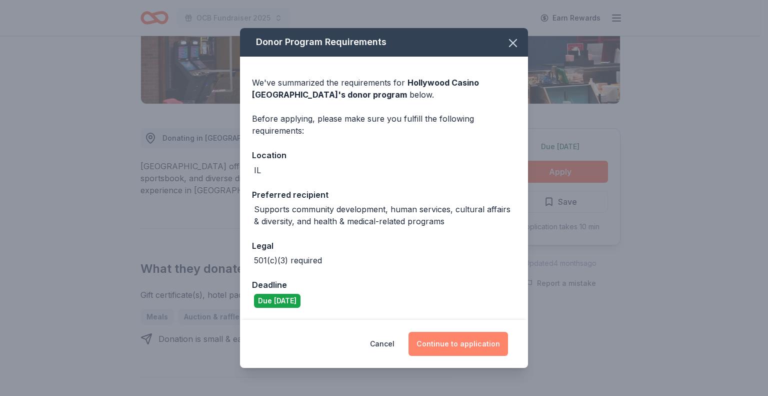
click at [461, 340] on button "Continue to application" at bounding box center [459, 344] width 100 height 24
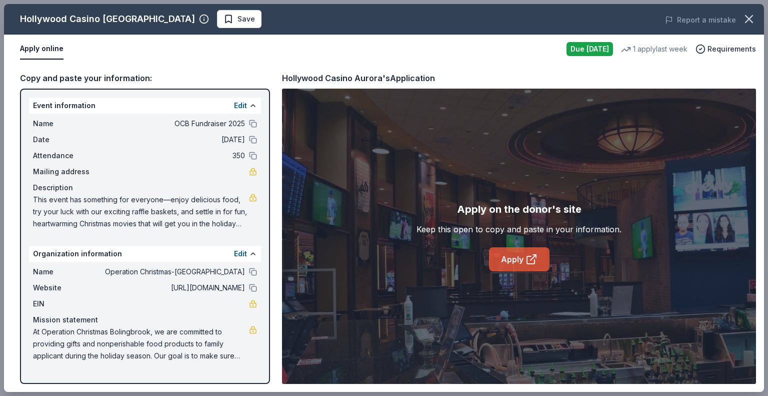
click at [507, 257] on link "Apply" at bounding box center [519, 259] width 61 height 24
click at [238, 16] on span "Save" at bounding box center [247, 19] width 18 height 12
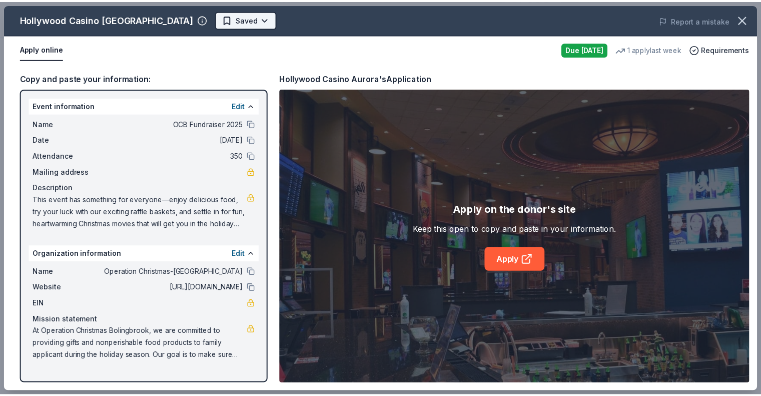
scroll to position [0, 0]
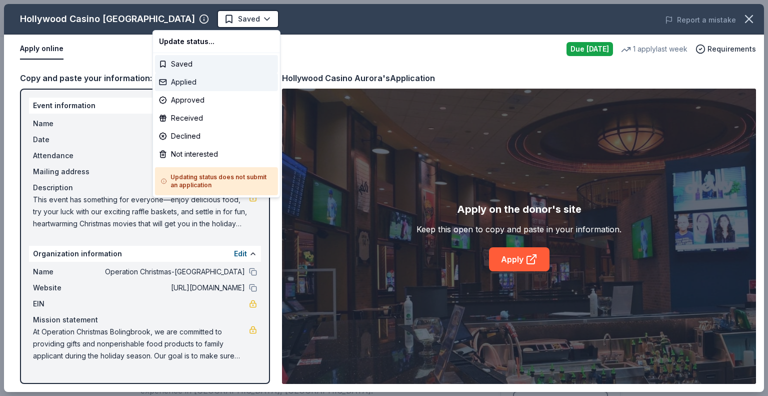
click at [193, 80] on div "Applied" at bounding box center [216, 82] width 123 height 18
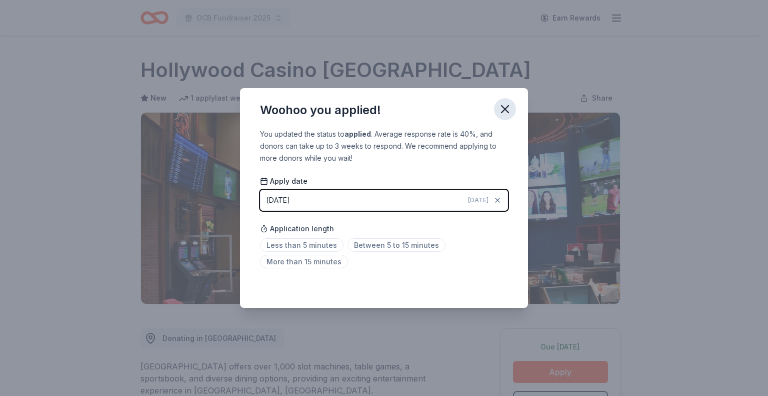
click at [500, 108] on icon "button" at bounding box center [505, 109] width 14 height 14
